Goal: Task Accomplishment & Management: Complete application form

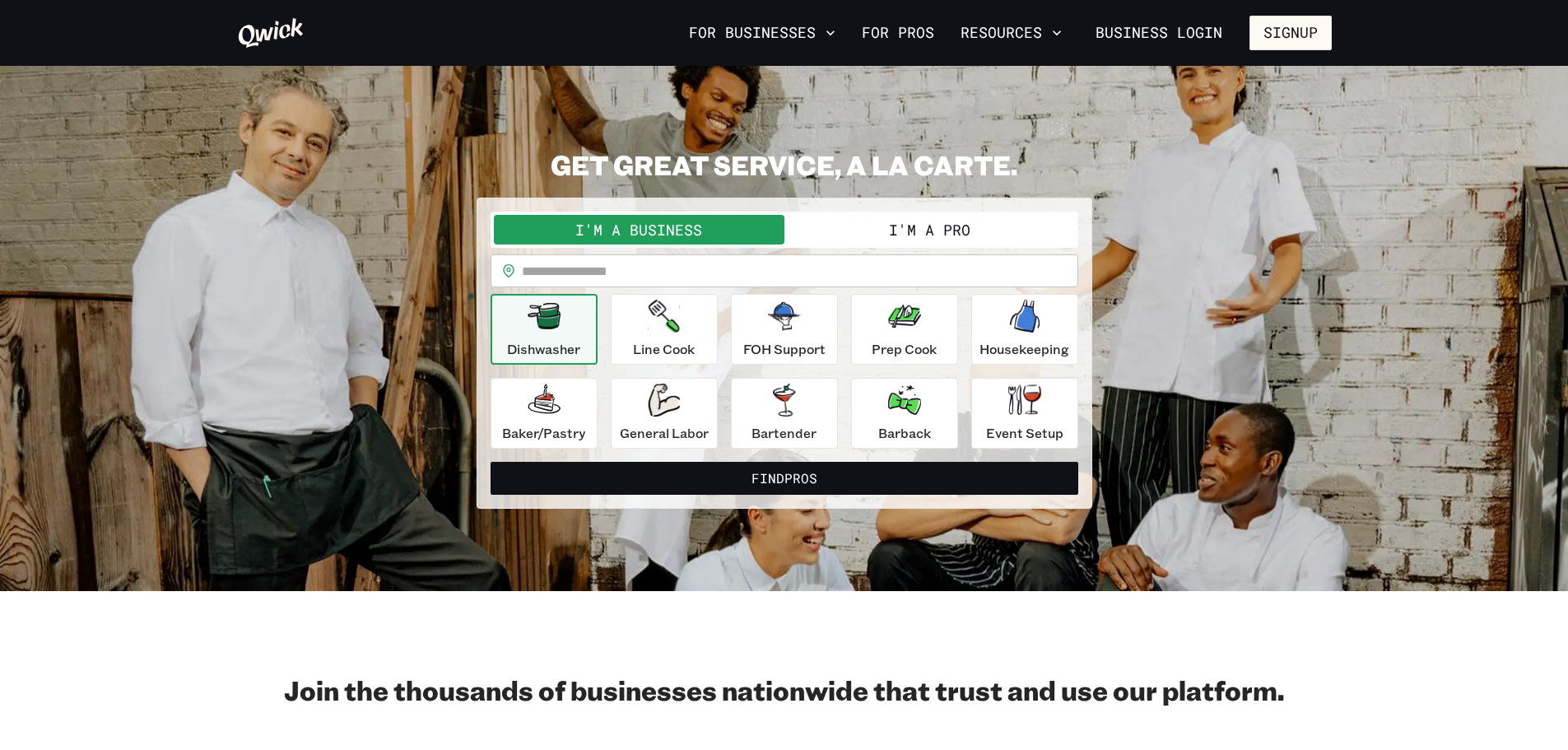
click at [938, 225] on button "I'm a Pro" at bounding box center [929, 230] width 291 height 30
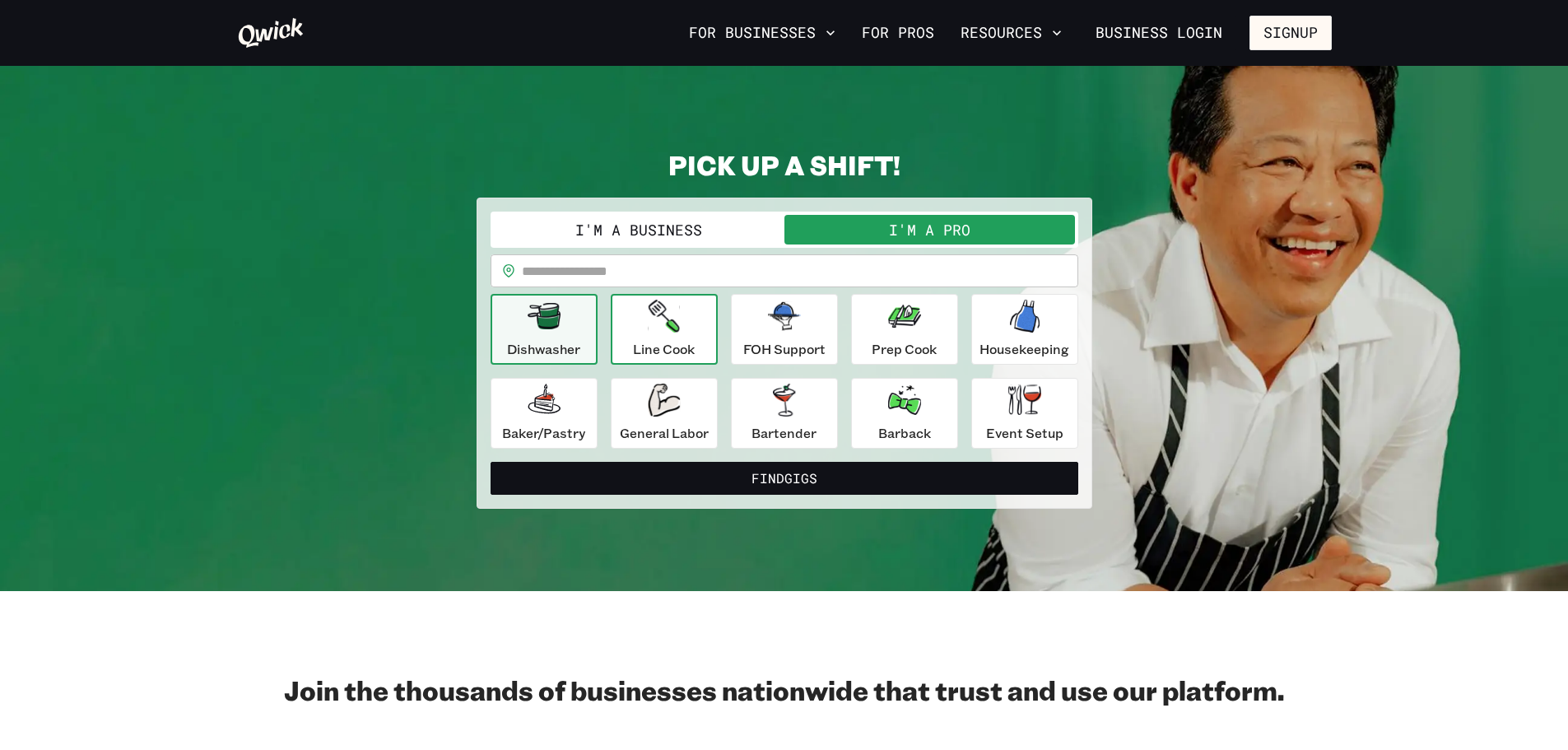
click at [674, 341] on p "Line Cook" at bounding box center [663, 349] width 61 height 20
click at [652, 333] on div "Line Cook" at bounding box center [663, 329] width 61 height 60
click at [653, 333] on div "Line Cook" at bounding box center [663, 329] width 61 height 60
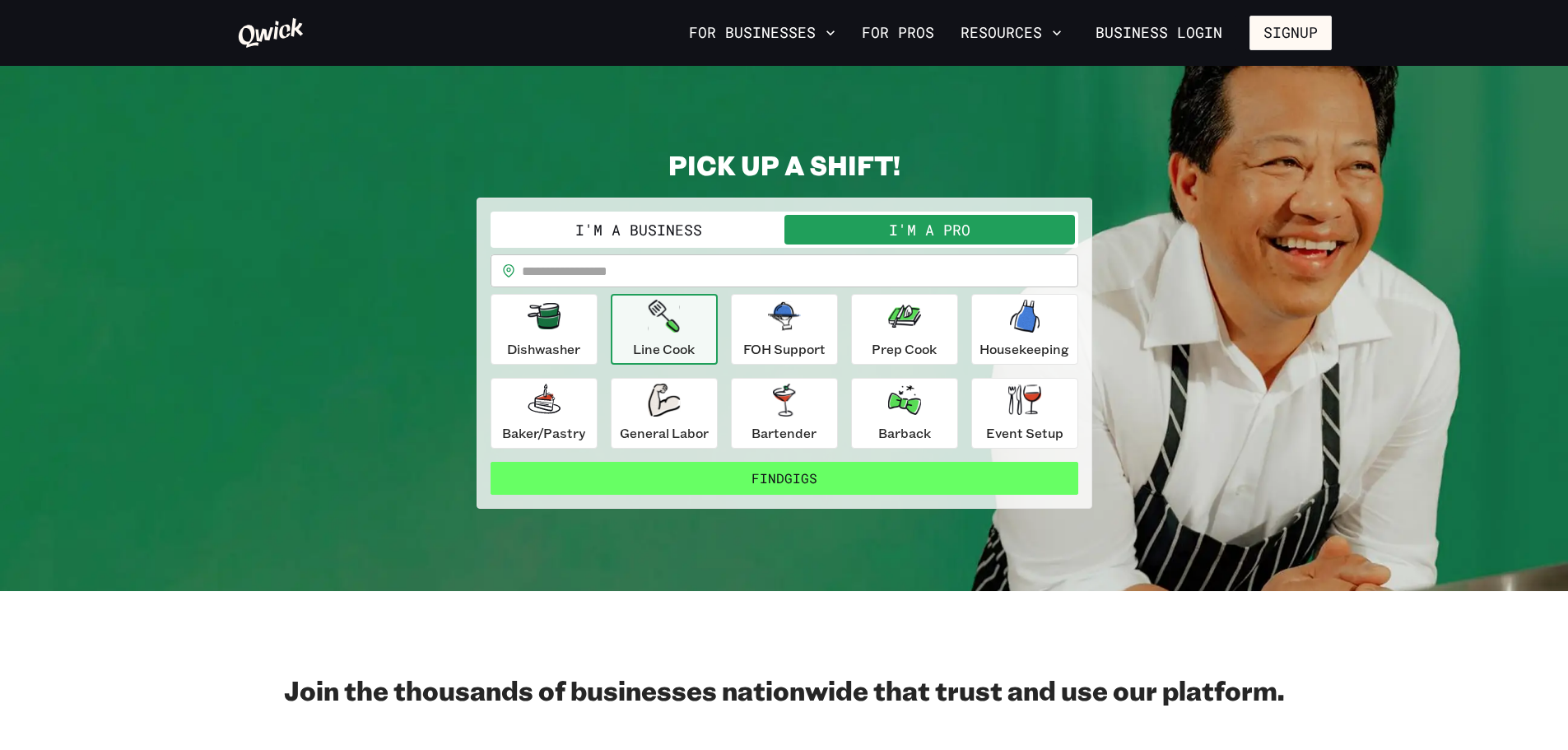
click at [804, 472] on button "Find Gigs" at bounding box center [784, 478] width 588 height 33
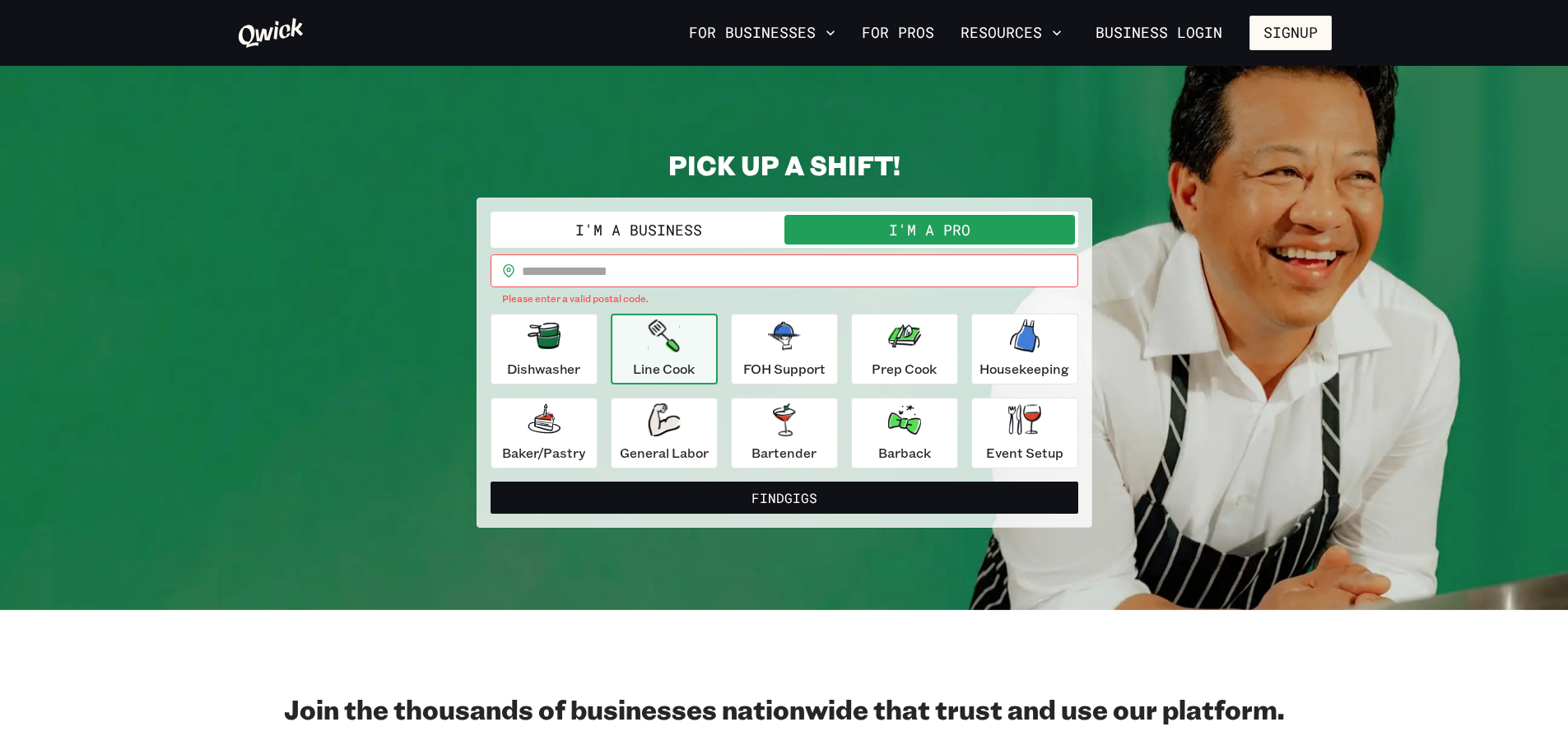
click at [672, 276] on input "text" at bounding box center [799, 270] width 556 height 33
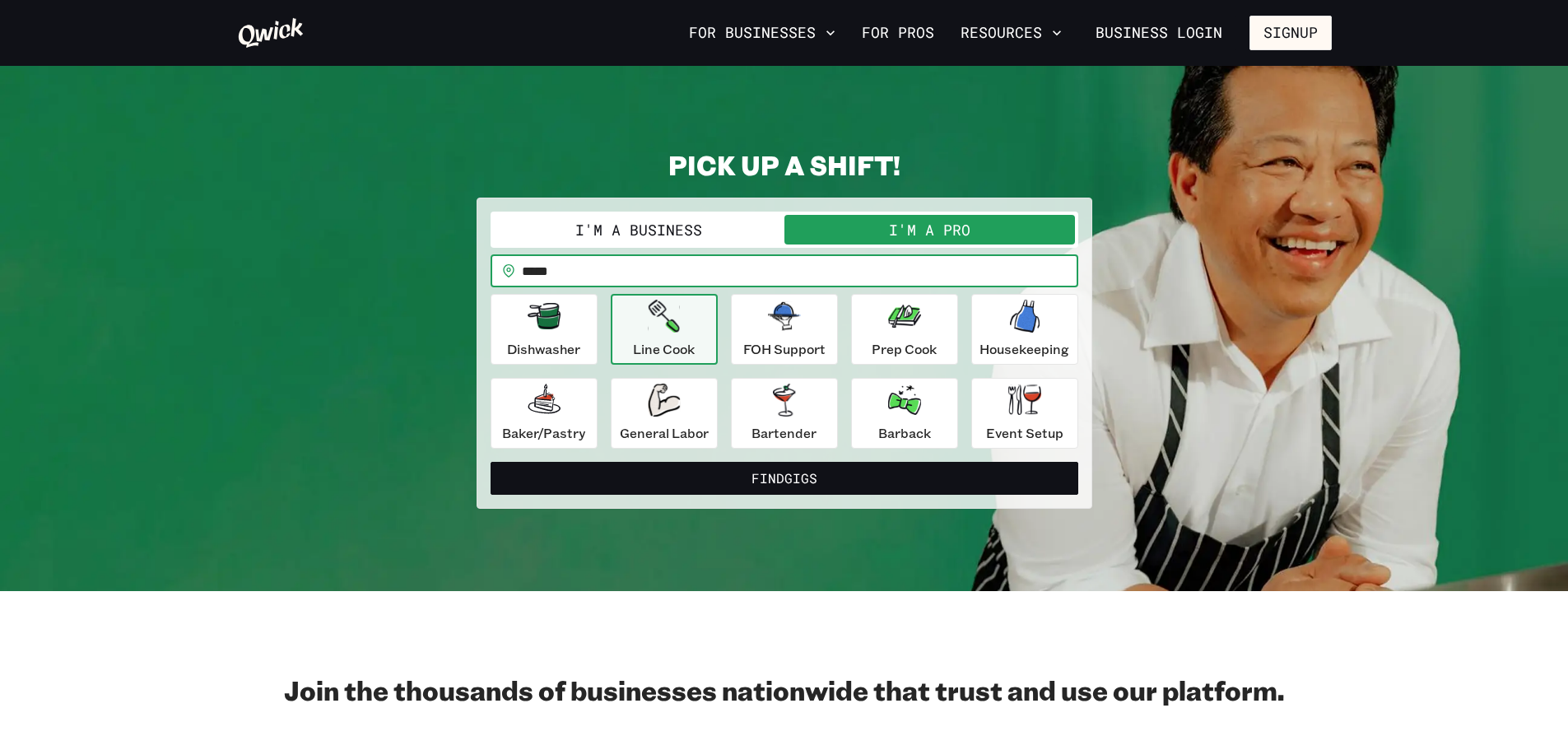
type input "*****"
click at [491, 462] on button "Find Gigs" at bounding box center [784, 478] width 588 height 33
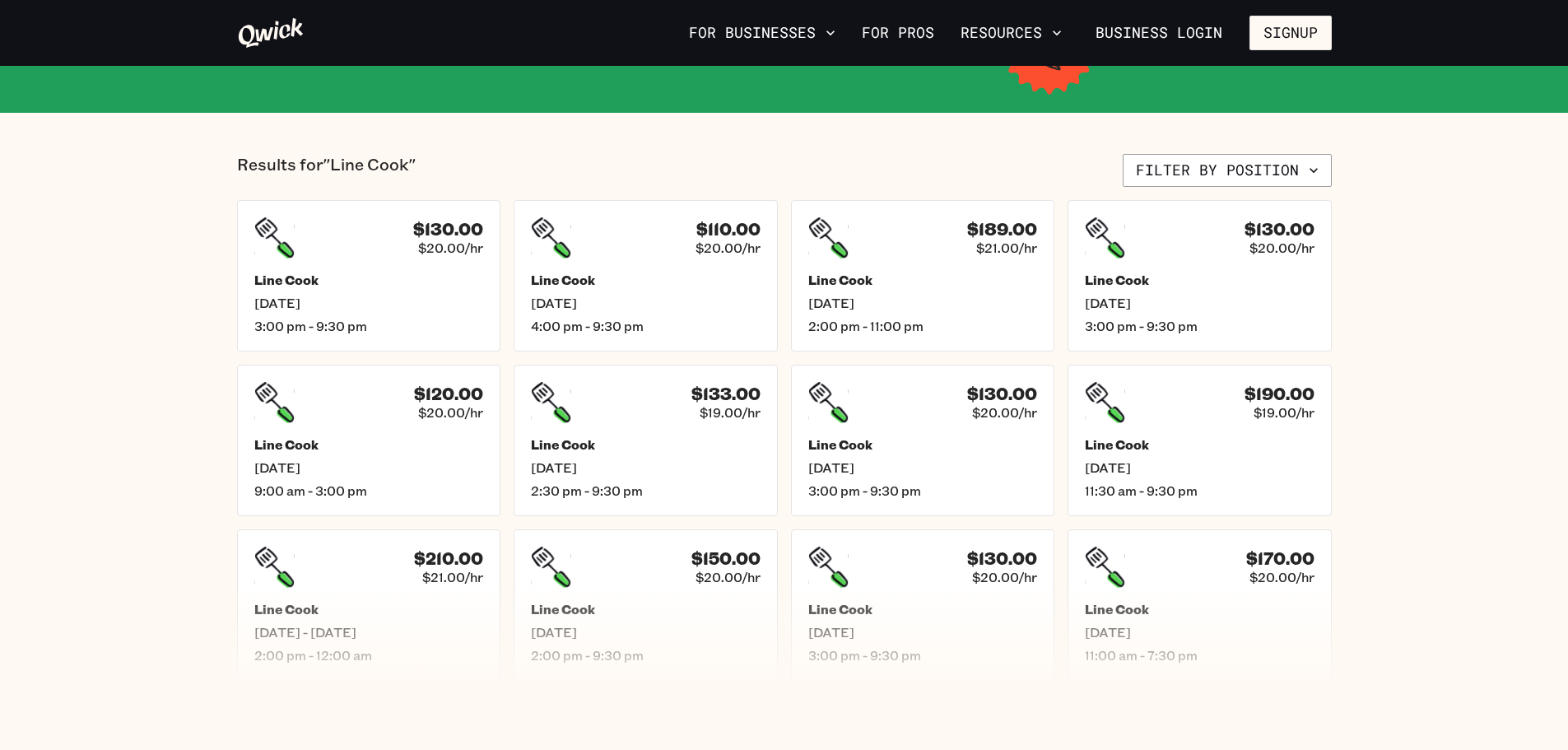
scroll to position [329, 0]
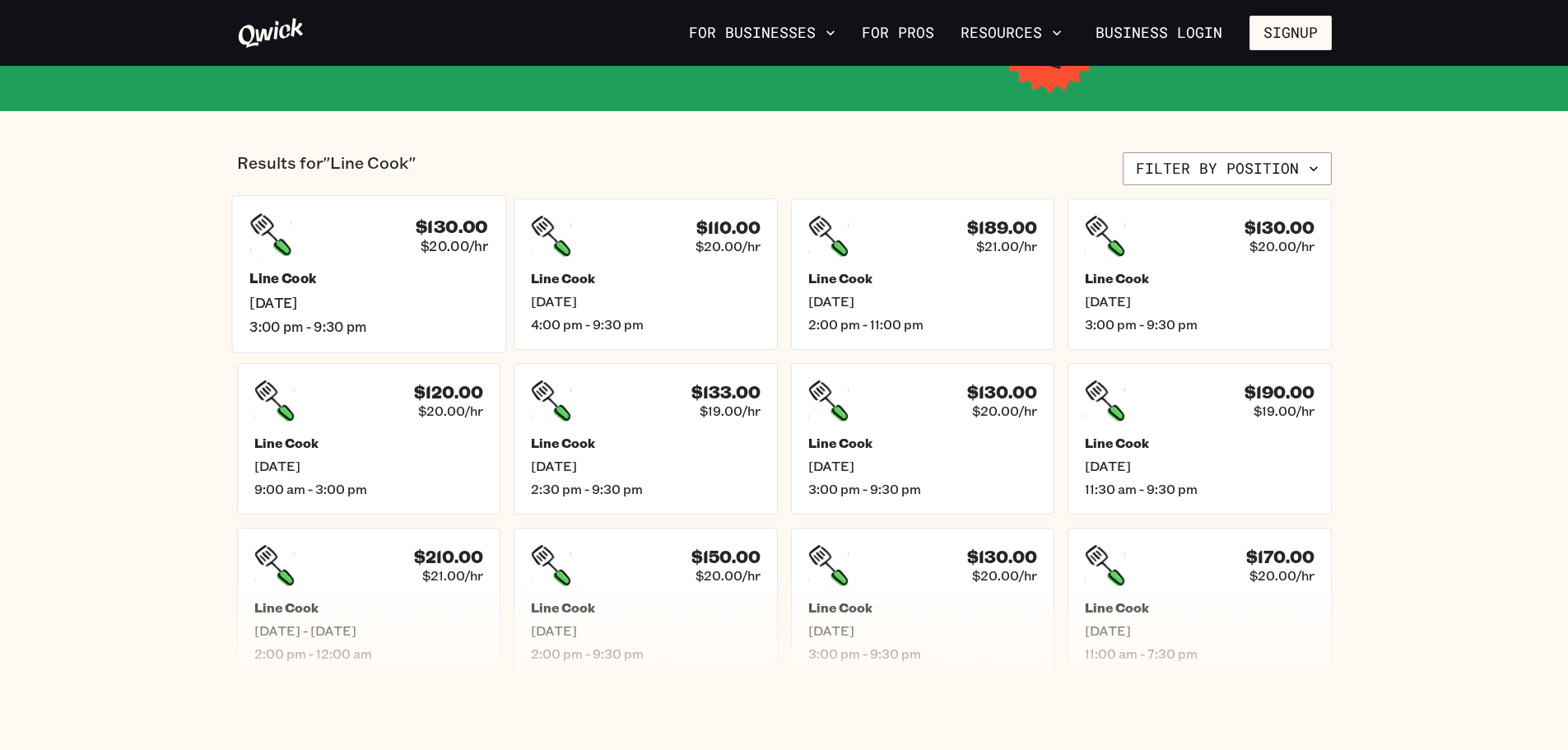
click at [424, 306] on span "[DATE]" at bounding box center [368, 302] width 239 height 17
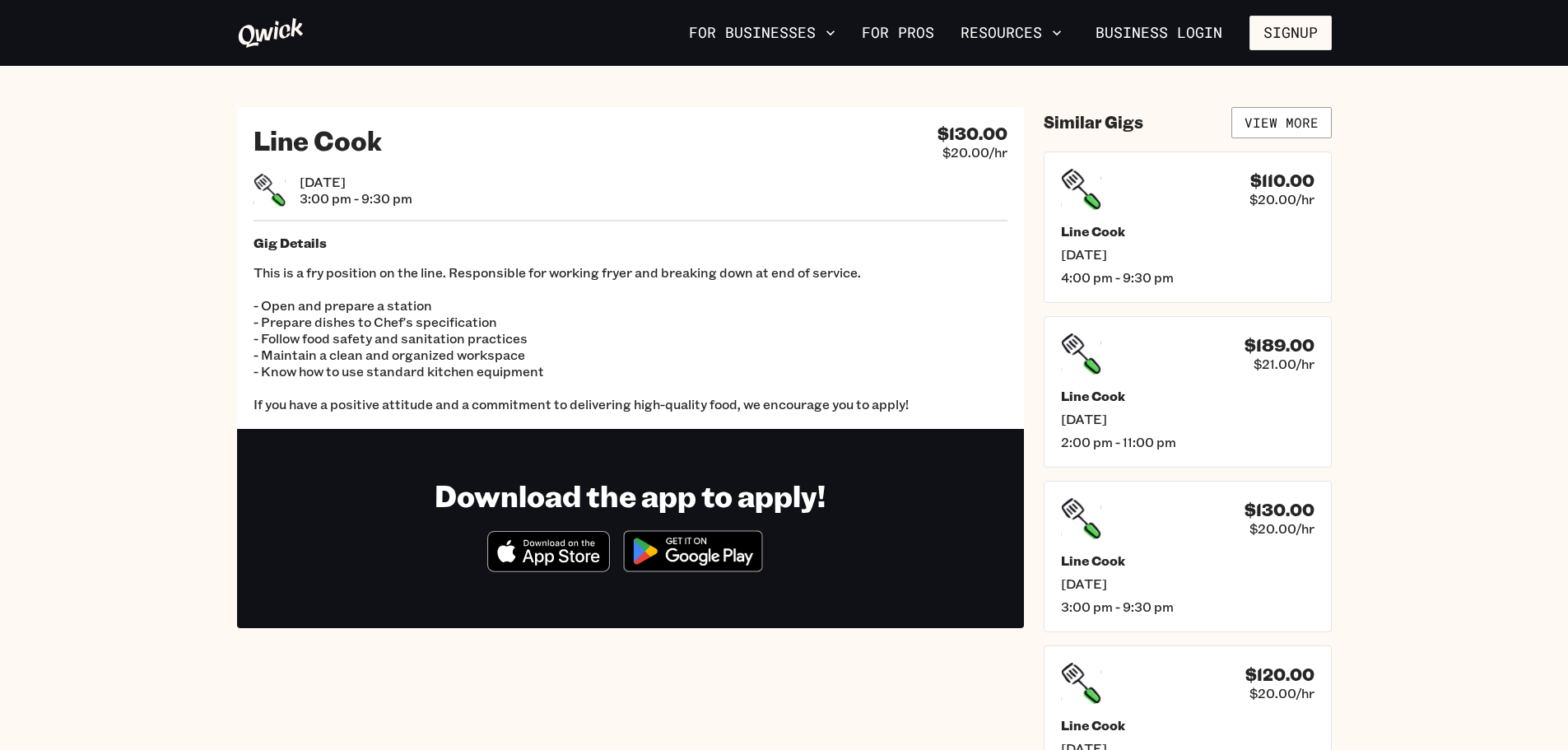
click at [438, 408] on p "This is a fry position on the line. Responsible for working fryer and breaking …" at bounding box center [631, 337] width 754 height 148
click at [1176, 27] on link "Business Login" at bounding box center [1158, 33] width 155 height 35
click at [1188, 389] on h5 "Line Cook" at bounding box center [1187, 395] width 264 height 17
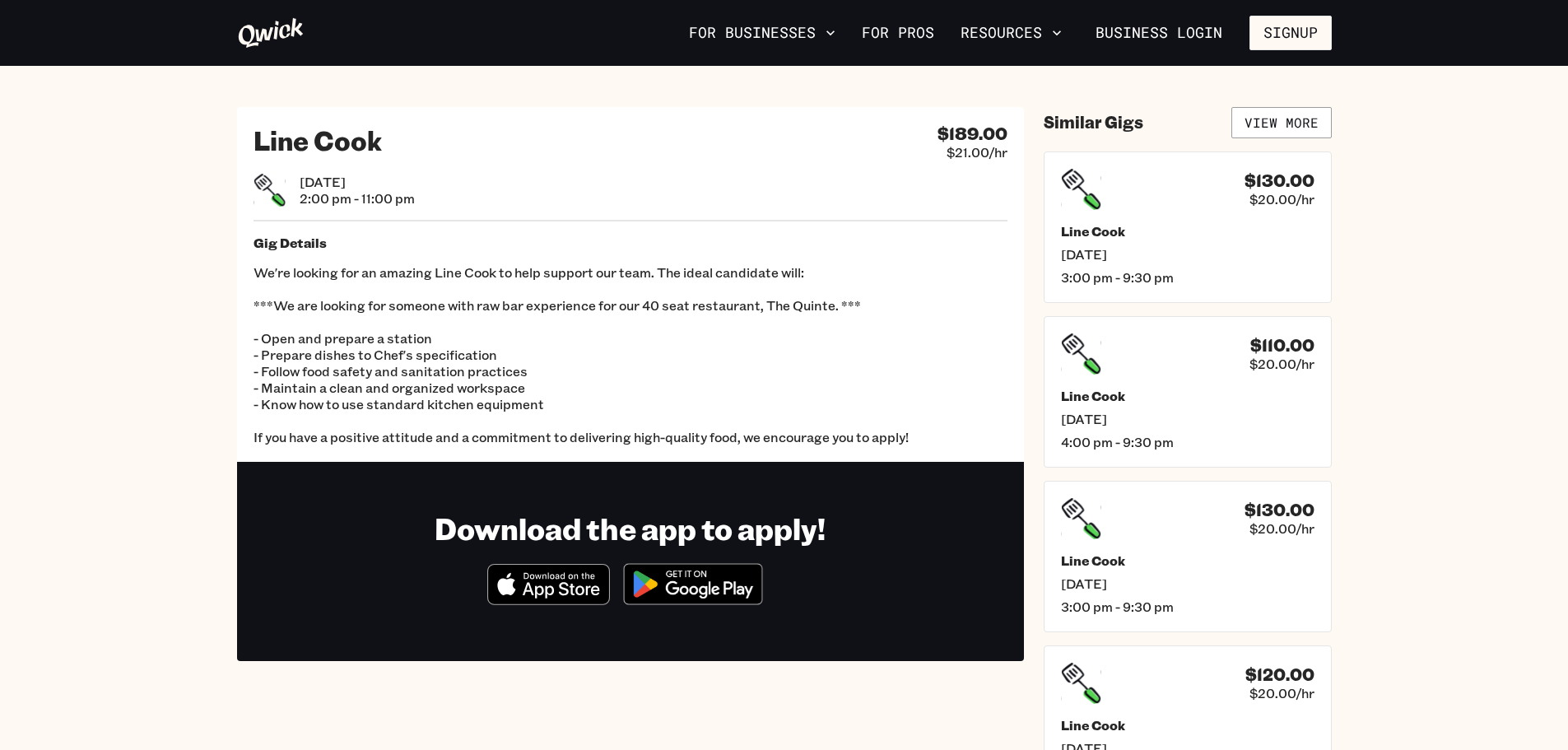
click at [1188, 389] on h5 "Line Cook" at bounding box center [1188, 396] width 254 height 17
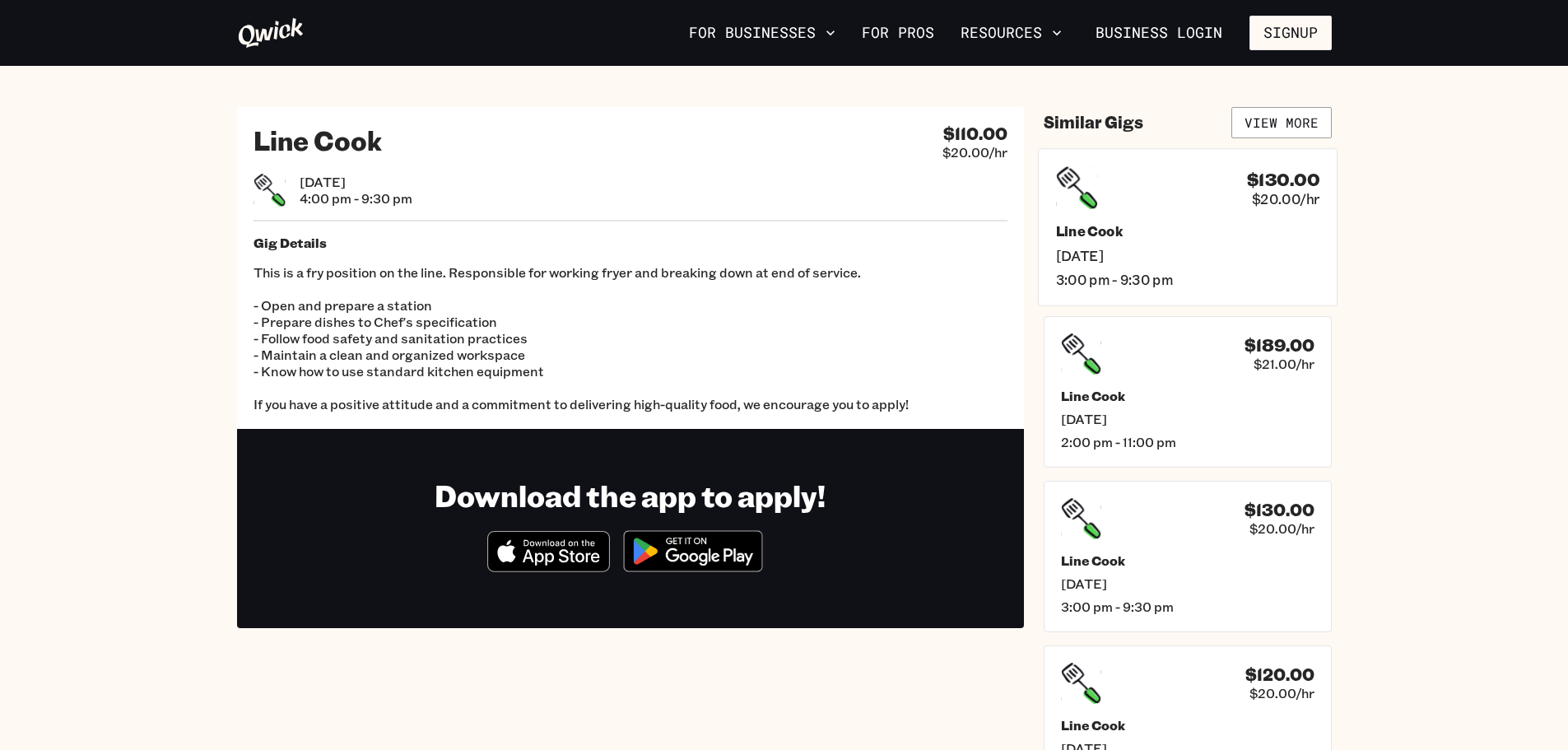
click at [1202, 259] on span "[DATE]" at bounding box center [1187, 254] width 264 height 17
click at [716, 555] on img at bounding box center [692, 551] width 160 height 62
click at [1279, 27] on button "Signup" at bounding box center [1290, 33] width 82 height 35
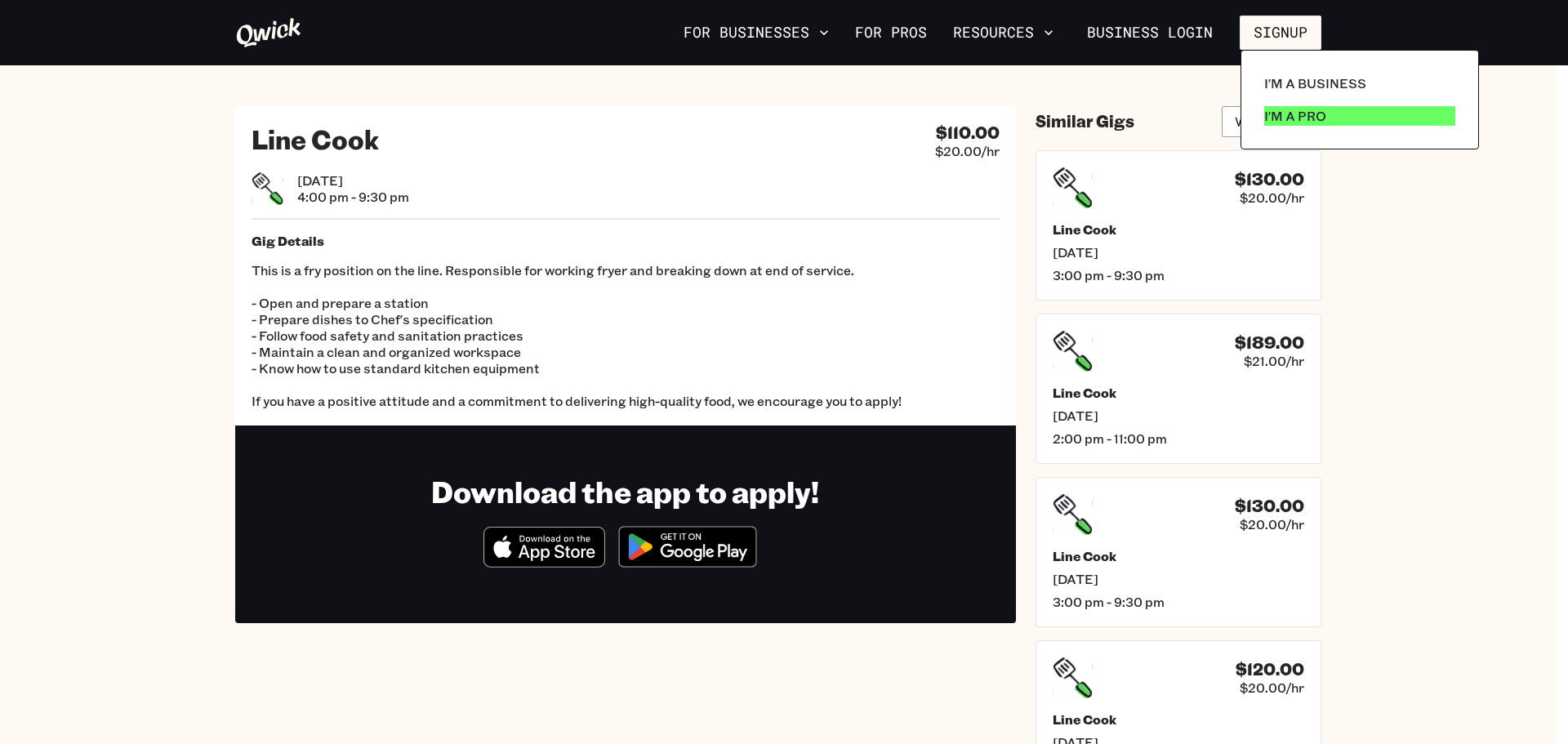
click at [1285, 115] on p "I'm a Pro" at bounding box center [1295, 116] width 62 height 20
